Goal: Navigation & Orientation: Go to known website

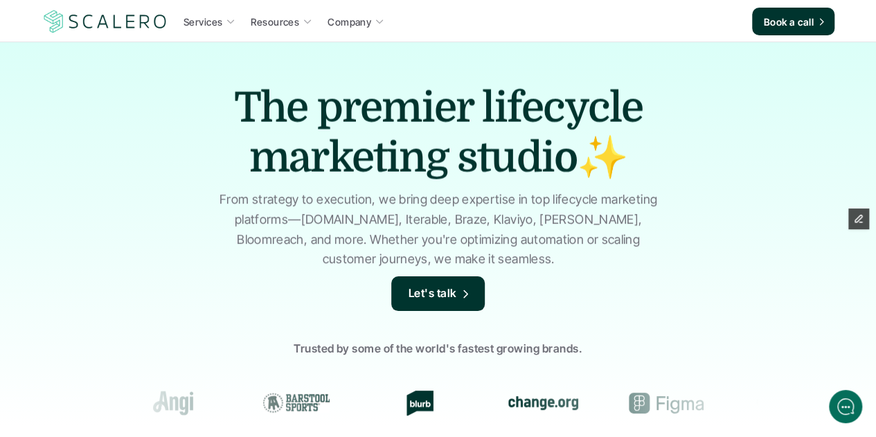
drag, startPoint x: 733, startPoint y: 22, endPoint x: 460, endPoint y: 3, distance: 272.8
click at [463, 3] on nav "Services Resources Company Book a call" at bounding box center [438, 22] width 876 height 42
drag, startPoint x: 741, startPoint y: 21, endPoint x: 601, endPoint y: 21, distance: 139.9
click at [601, 21] on div "Services Resources Company" at bounding box center [460, 21] width 583 height 21
click at [613, 24] on div "Services Resources Company" at bounding box center [460, 21] width 583 height 21
